Goal: Information Seeking & Learning: Learn about a topic

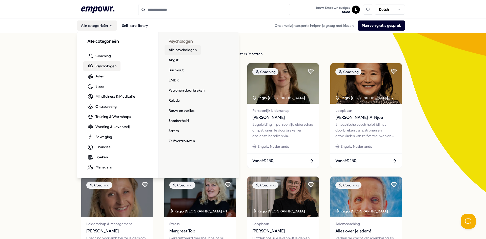
click at [185, 48] on link "Alle psychologen" at bounding box center [182, 50] width 36 height 10
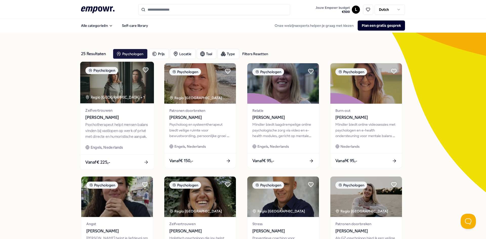
click at [95, 121] on div "Zelfvertrouwen [PERSON_NAME] Psychotherapeut helpt mensen balans vinden bij vas…" at bounding box center [117, 129] width 74 height 51
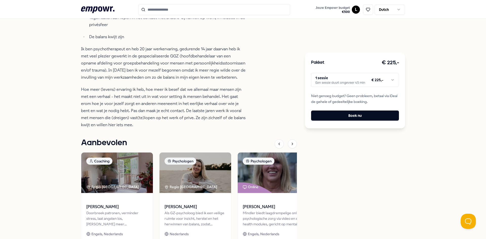
scroll to position [253, 0]
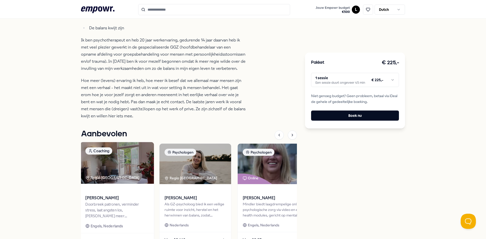
click at [112, 173] on img at bounding box center [117, 163] width 74 height 42
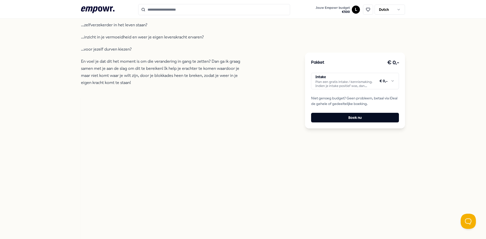
scroll to position [58, 0]
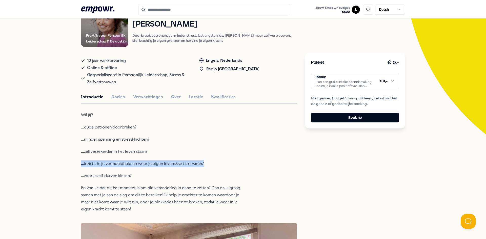
drag, startPoint x: 210, startPoint y: 164, endPoint x: 79, endPoint y: 164, distance: 130.3
click at [81, 164] on p "...inzicht in je vermoeidheid en weer je eigen levenskracht ervaren?" at bounding box center [163, 163] width 164 height 7
click at [113, 96] on button "Doelen" at bounding box center [118, 97] width 14 height 7
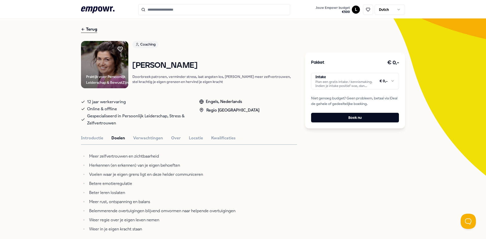
scroll to position [0, 0]
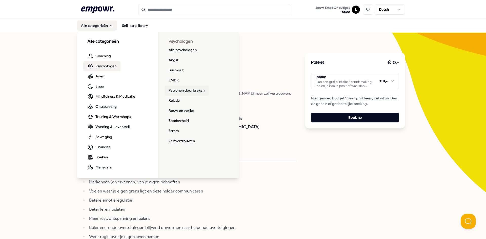
drag, startPoint x: 182, startPoint y: 89, endPoint x: 165, endPoint y: 92, distance: 17.8
click at [182, 89] on link "Patronen doorbreken" at bounding box center [186, 91] width 44 height 10
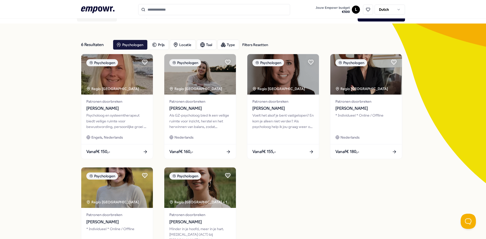
scroll to position [25, 0]
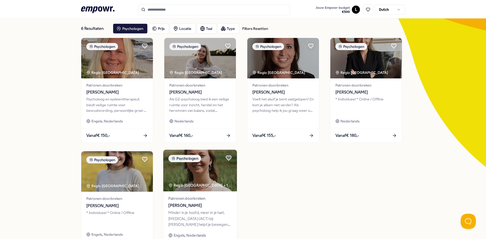
click at [184, 185] on div "Regio [GEOGRAPHIC_DATA] + 1" at bounding box center [197, 186] width 59 height 6
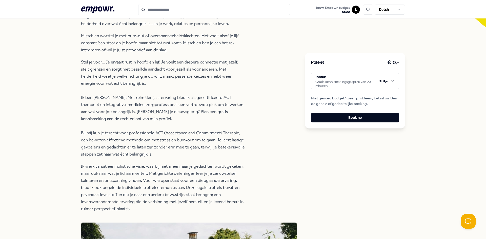
scroll to position [177, 0]
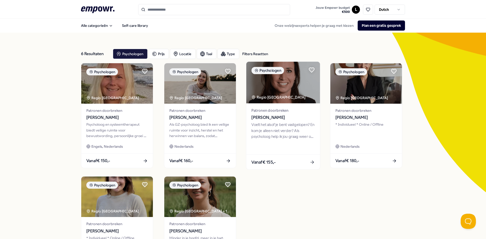
click at [269, 111] on span "Patronen doorbreken" at bounding box center [282, 111] width 63 height 6
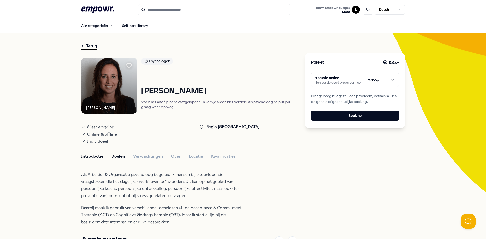
click at [114, 159] on button "Doelen" at bounding box center [118, 156] width 14 height 7
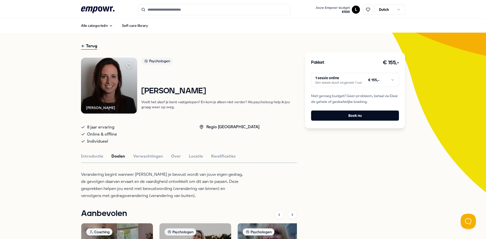
click at [129, 159] on div "Introductie Doelen Verwachtingen Over Locatie Kwalificaties" at bounding box center [189, 156] width 216 height 7
click at [141, 157] on button "Verwachtingen" at bounding box center [148, 156] width 30 height 7
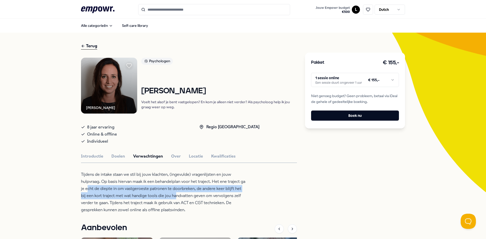
drag, startPoint x: 98, startPoint y: 188, endPoint x: 180, endPoint y: 193, distance: 82.9
click at [180, 193] on p "Tijdens de intake staan we stil bij jouw klachten, (ingevulde) vragenlijsten en…" at bounding box center [163, 192] width 164 height 43
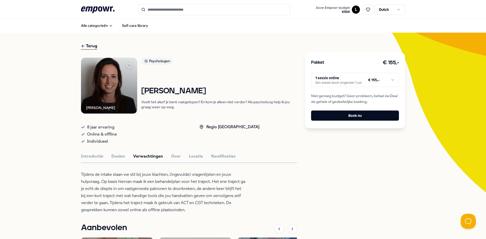
click at [193, 204] on p "Tijdens de intake staan we stil bij jouw klachten, (ingevulde) vragenlijsten en…" at bounding box center [163, 192] width 164 height 43
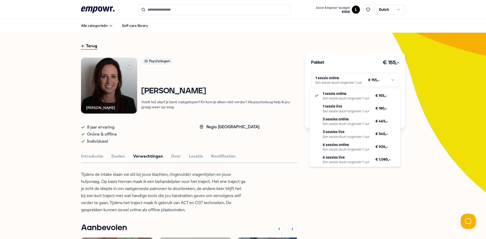
click at [340, 79] on html ".empowr-logo_svg__cls-1{fill:#03032f} Jouw Empowr budget € 500 L Dutch Alle cat…" at bounding box center [243, 119] width 486 height 239
click at [253, 185] on html ".empowr-logo_svg__cls-1{fill:#03032f} Jouw Empowr budget € 500 L Dutch Alle cat…" at bounding box center [243, 119] width 486 height 239
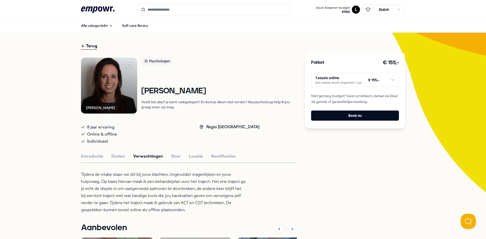
click at [179, 157] on div "Introductie Doelen Verwachtingen Over Locatie Kwalificaties" at bounding box center [189, 156] width 216 height 7
drag, startPoint x: 173, startPoint y: 158, endPoint x: 185, endPoint y: 158, distance: 12.2
click at [173, 158] on button "Over" at bounding box center [176, 156] width 10 height 7
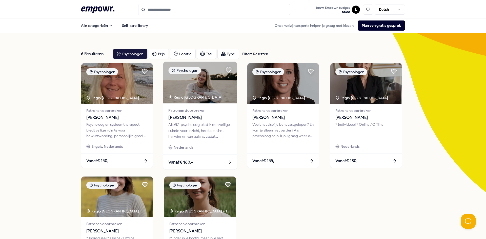
click at [196, 108] on span "Patronen doorbreken" at bounding box center [199, 111] width 63 height 6
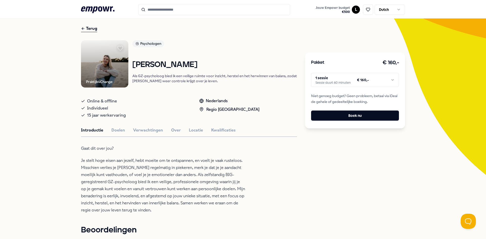
scroll to position [25, 0]
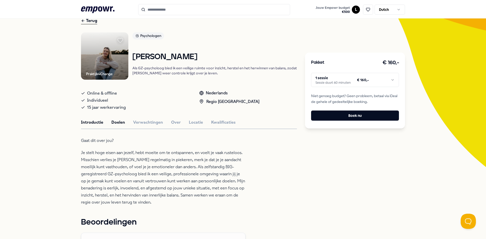
click at [116, 123] on button "Doelen" at bounding box center [118, 122] width 14 height 7
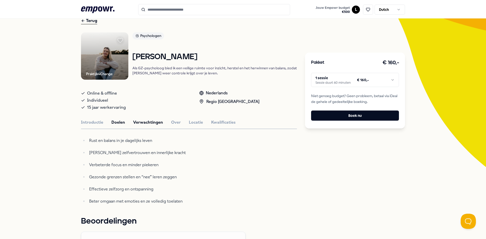
click at [149, 123] on button "Verwachtingen" at bounding box center [148, 122] width 30 height 7
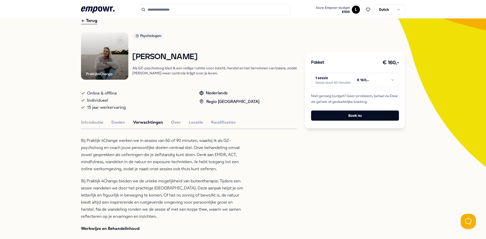
click at [94, 55] on img at bounding box center [104, 55] width 47 height 47
click at [167, 124] on div "Introductie Doelen Verwachtingen Over Locatie Kwalificaties" at bounding box center [189, 122] width 216 height 7
click at [172, 123] on button "Over" at bounding box center [176, 122] width 10 height 7
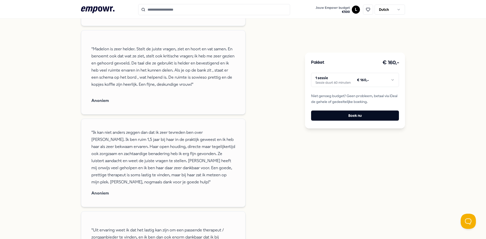
scroll to position [405, 0]
